Goal: Find contact information: Find contact information

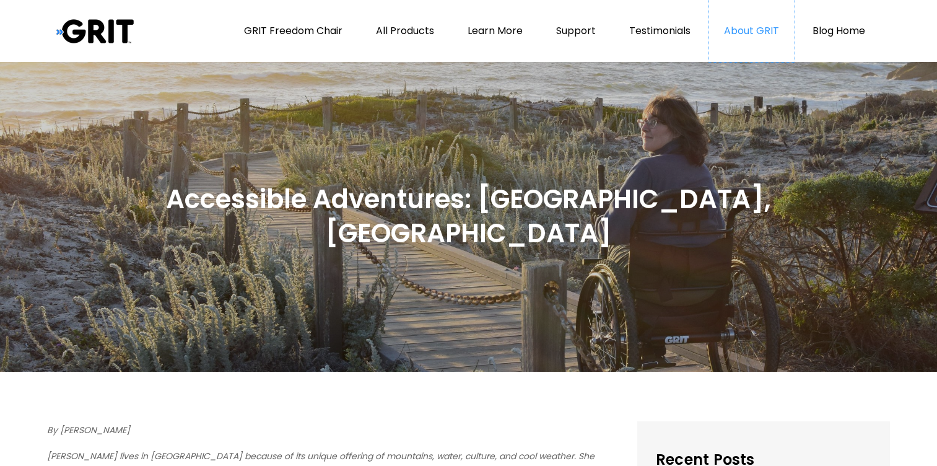
click at [755, 29] on link "About GRIT" at bounding box center [752, 31] width 86 height 62
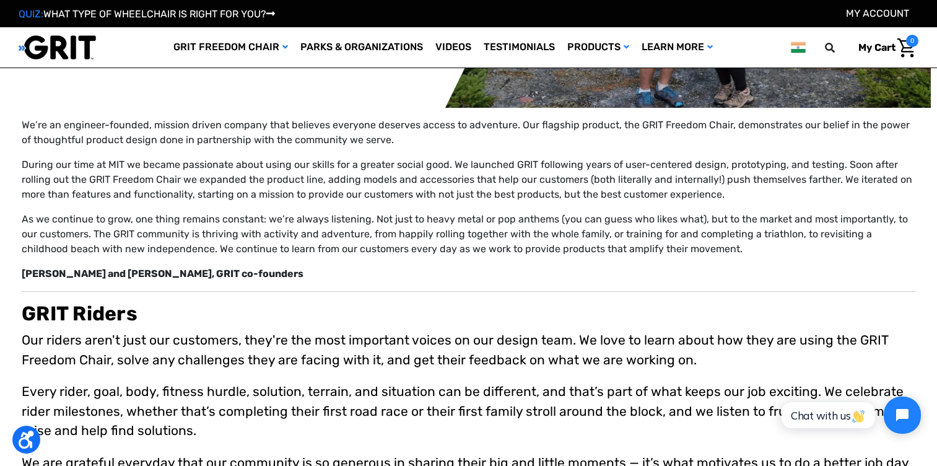
scroll to position [149, 0]
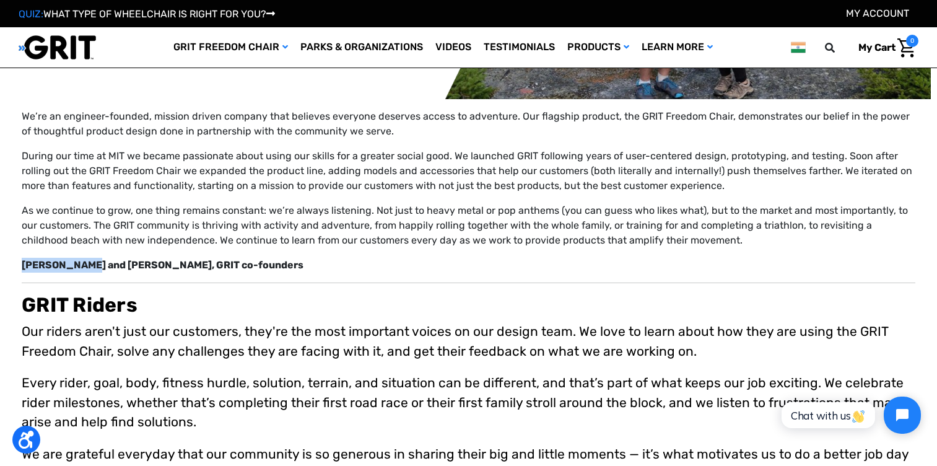
drag, startPoint x: 22, startPoint y: 265, endPoint x: 84, endPoint y: 265, distance: 62.6
click at [84, 265] on strong "[PERSON_NAME] and [PERSON_NAME], GRIT co-founders" at bounding box center [163, 265] width 282 height 12
copy strong "[PERSON_NAME] and [PERSON_NAME]"
